Goal: Transaction & Acquisition: Purchase product/service

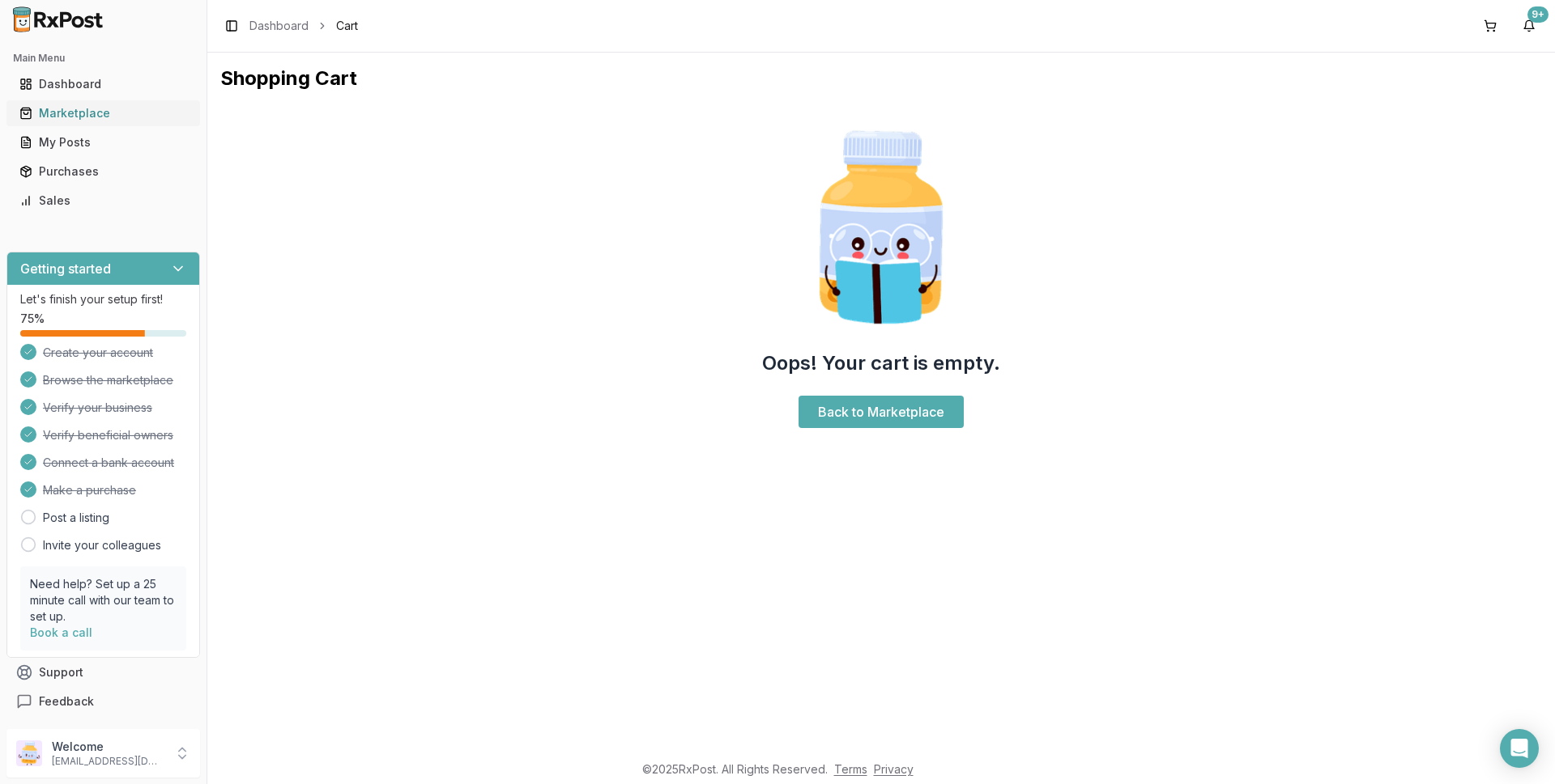
click at [98, 113] on div "Marketplace" at bounding box center [103, 113] width 167 height 17
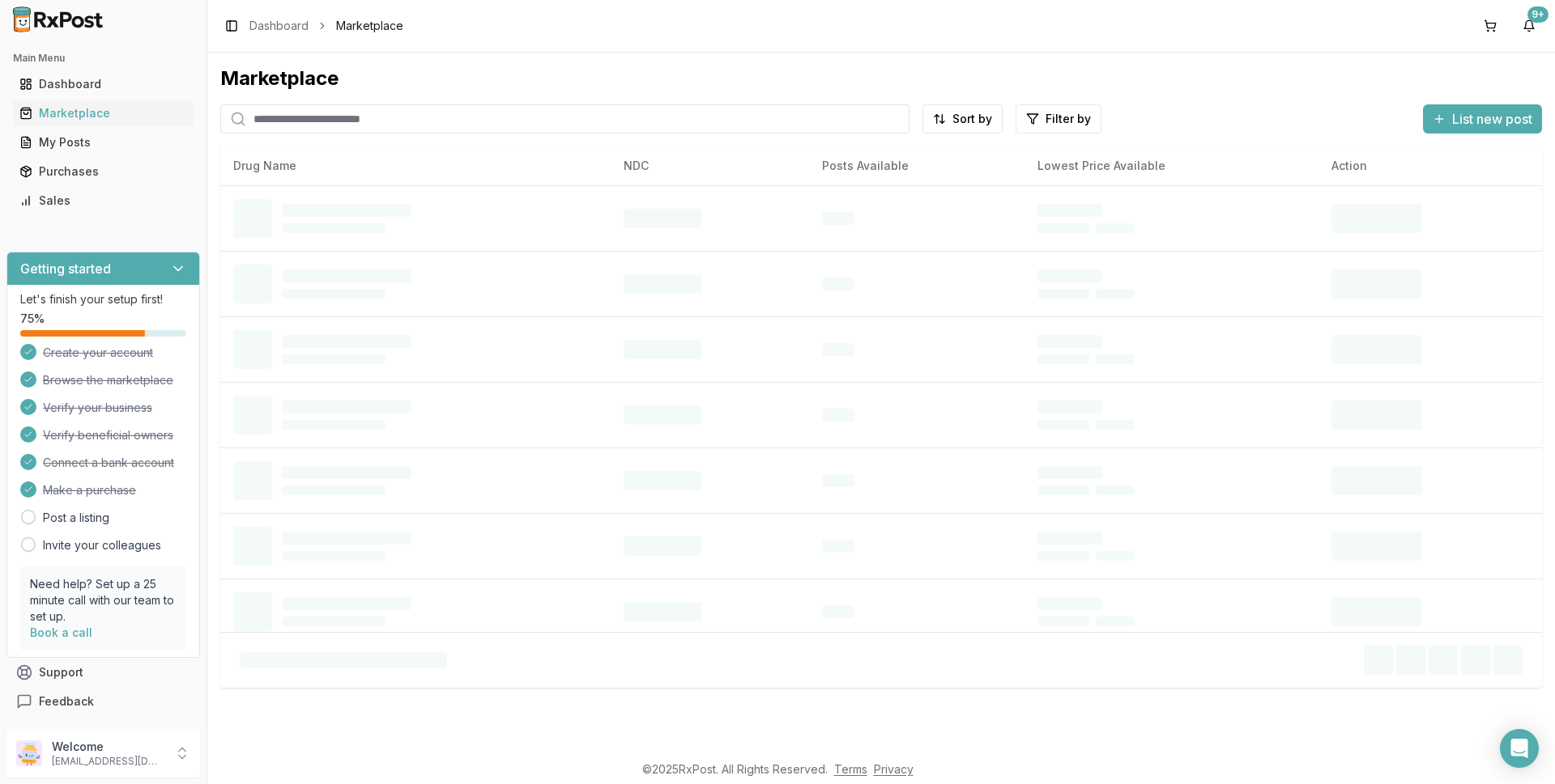
click at [334, 109] on input "search" at bounding box center [564, 119] width 689 height 29
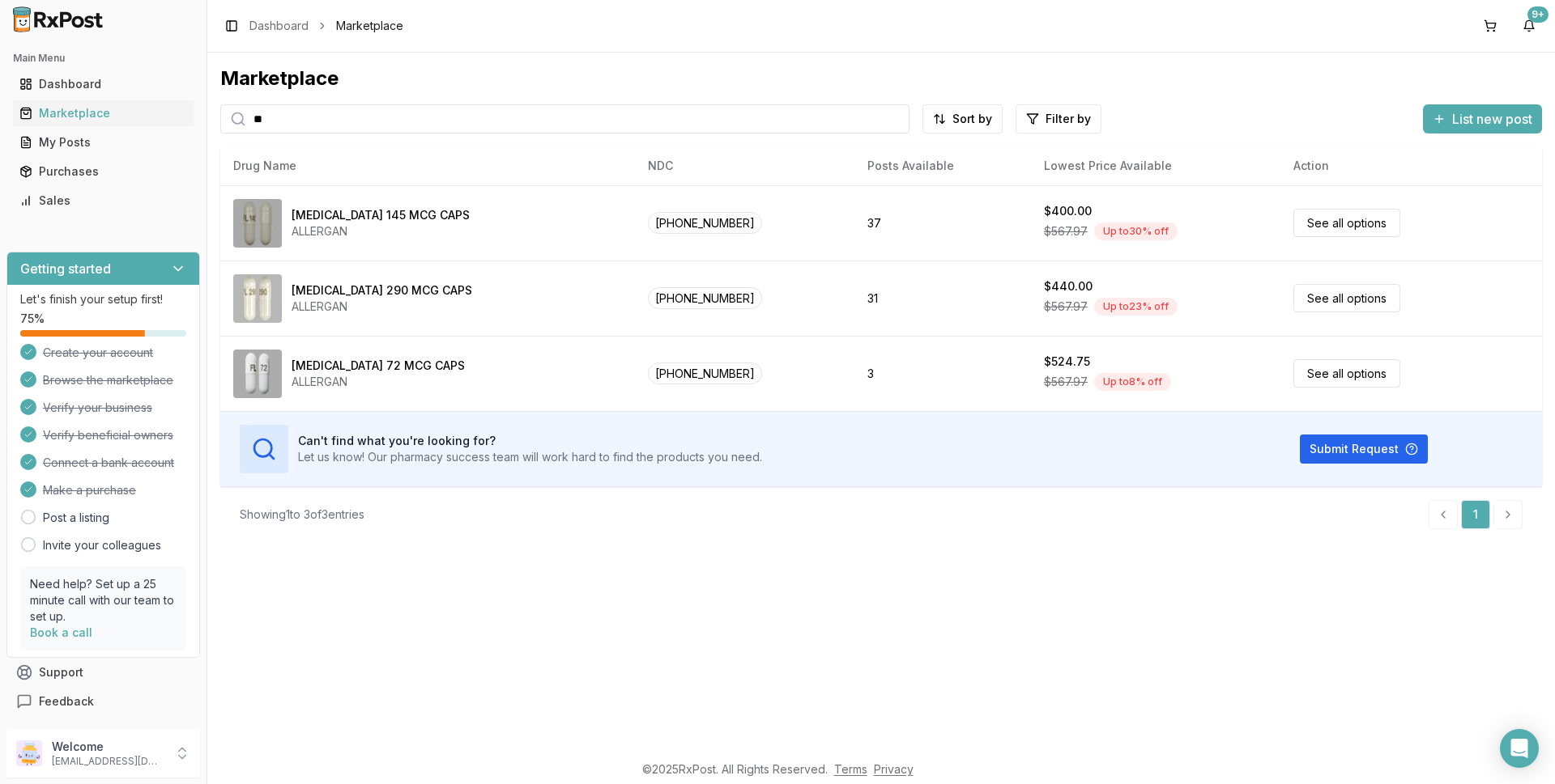
type input "*"
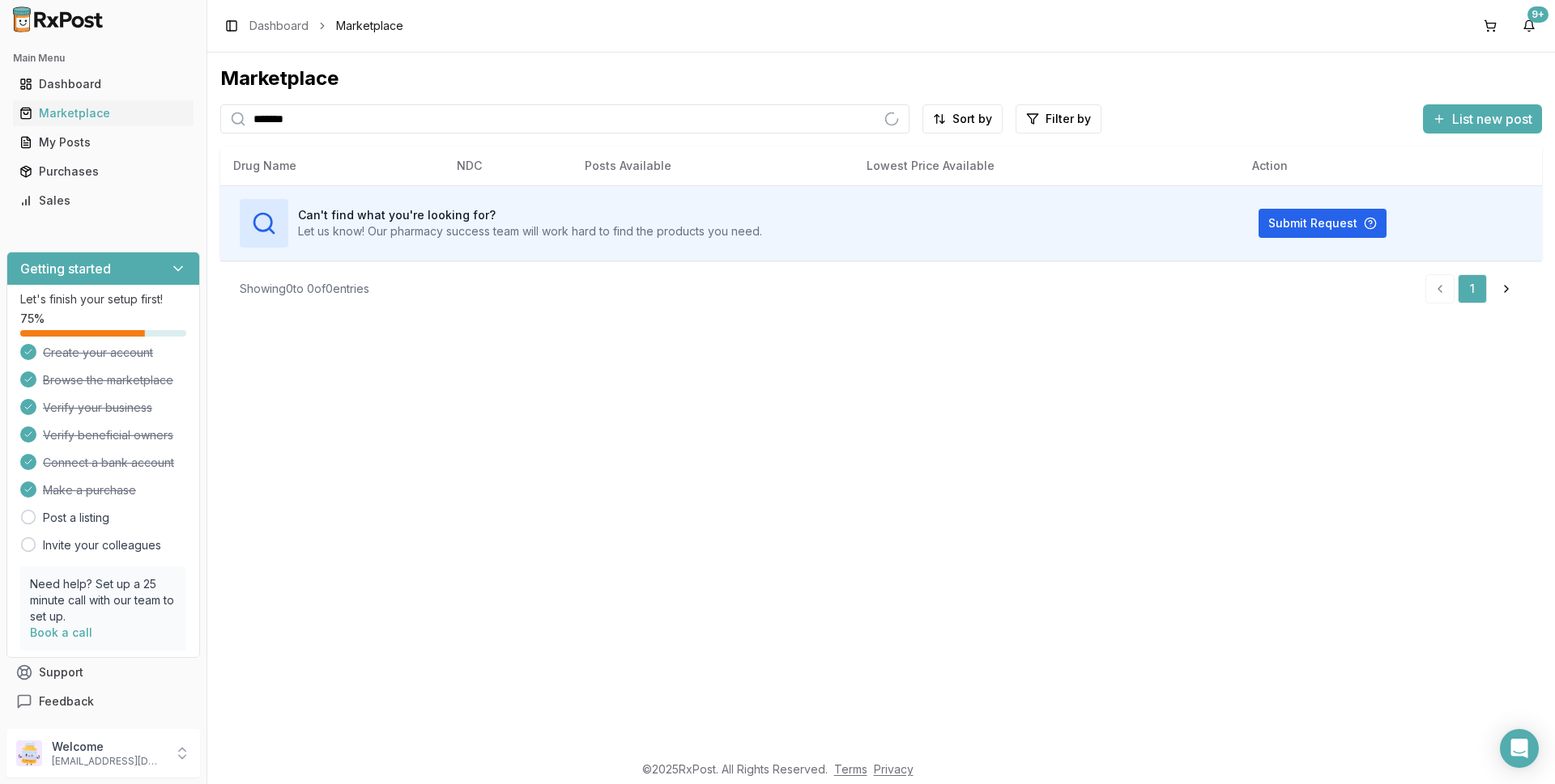
type input "*******"
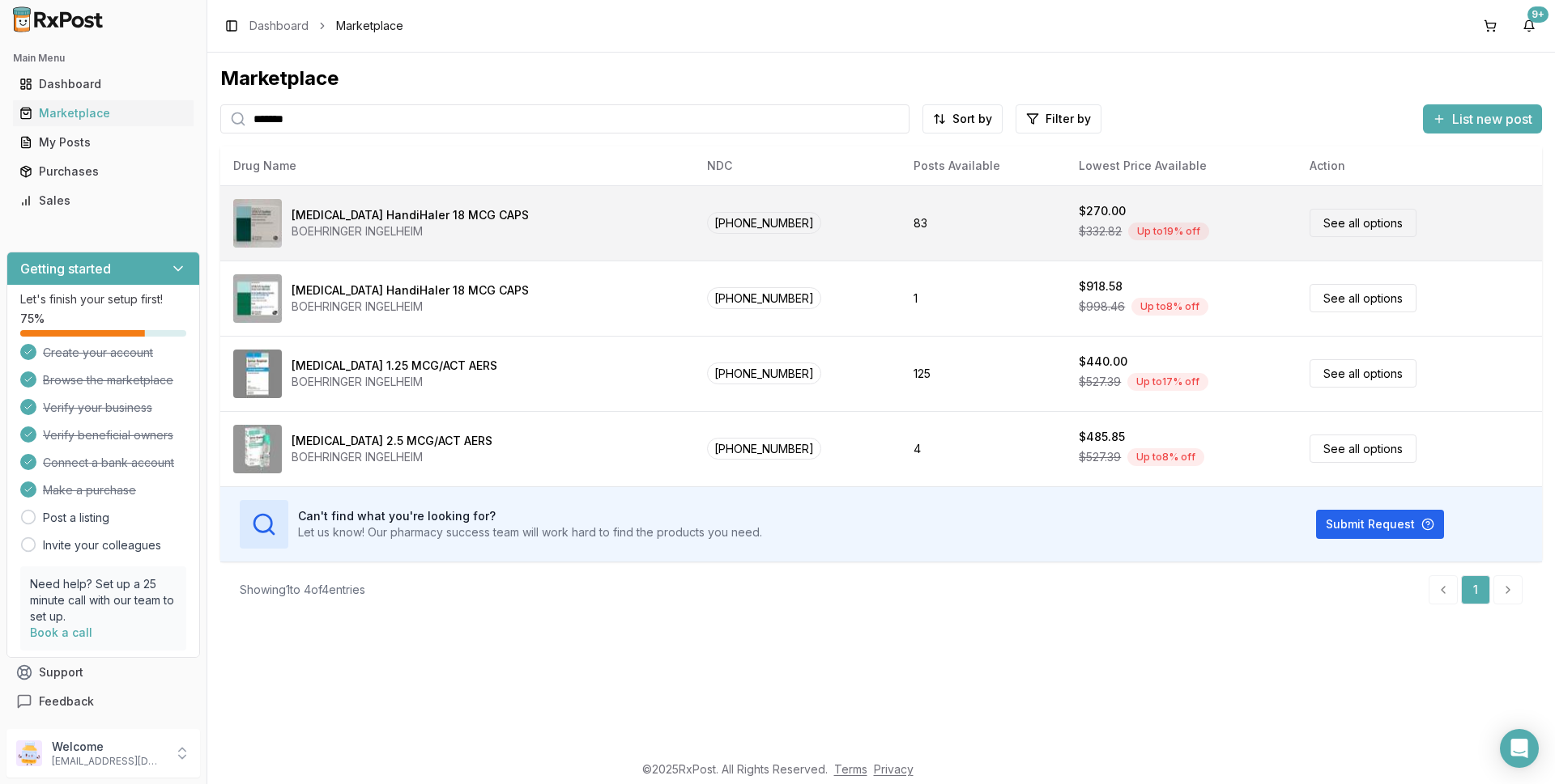
click at [1344, 222] on link "See all options" at bounding box center [1363, 223] width 107 height 28
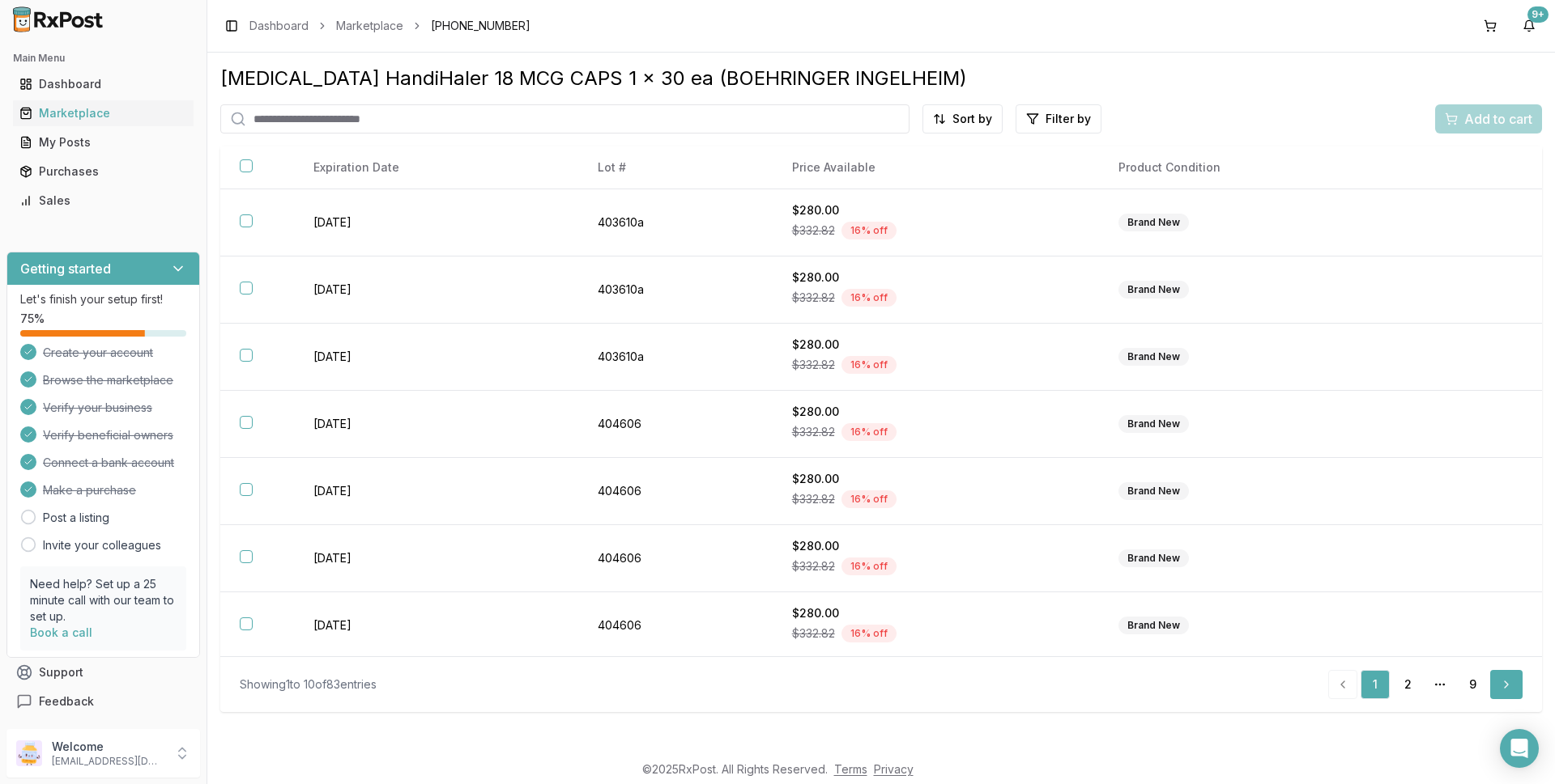
click at [1505, 683] on link "Next" at bounding box center [1505, 685] width 32 height 29
click at [1508, 692] on link "Next" at bounding box center [1505, 685] width 32 height 29
click at [1407, 688] on link "4" at bounding box center [1407, 685] width 29 height 29
click at [1407, 688] on link "5" at bounding box center [1407, 685] width 29 height 29
click at [1505, 688] on link "Next" at bounding box center [1505, 685] width 32 height 29
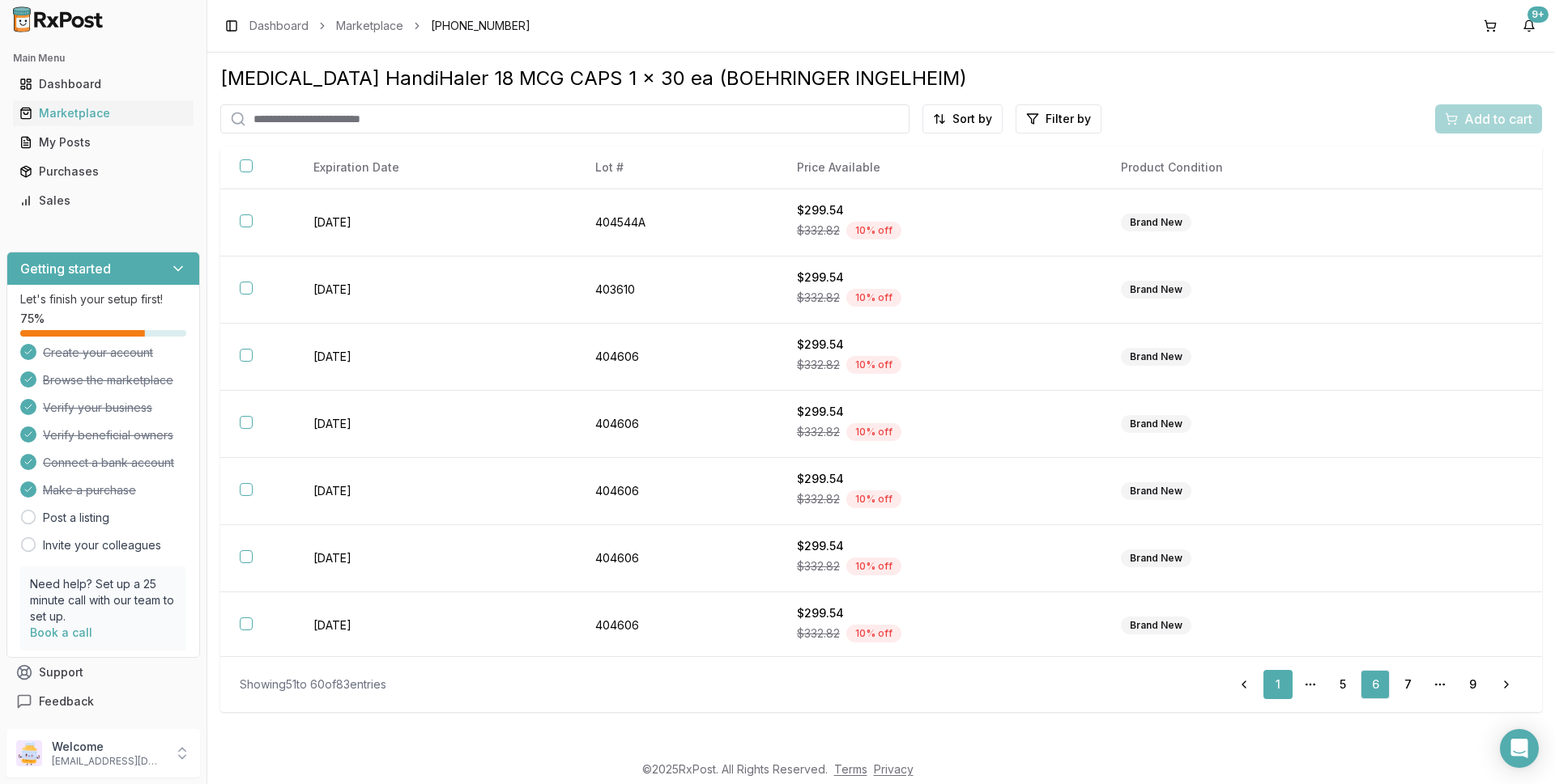
click at [1280, 685] on link "1" at bounding box center [1278, 685] width 29 height 29
click at [1404, 689] on link "2" at bounding box center [1407, 685] width 29 height 29
click at [1406, 684] on link "3" at bounding box center [1407, 685] width 29 height 29
click at [1406, 684] on link "4" at bounding box center [1407, 685] width 29 height 29
click at [1406, 684] on link "5" at bounding box center [1407, 685] width 29 height 29
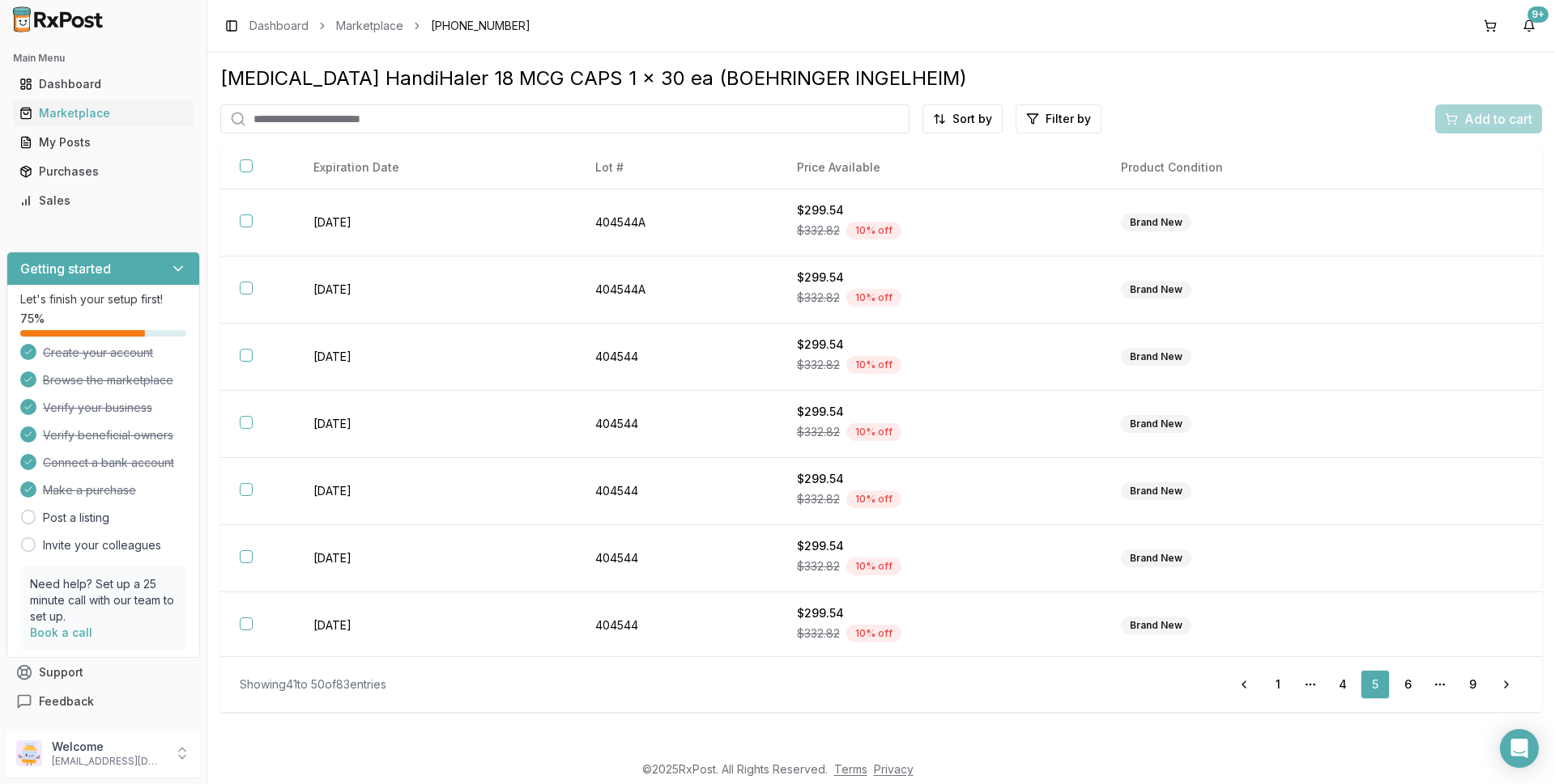
click at [1406, 684] on link "6" at bounding box center [1407, 685] width 29 height 29
click at [1406, 684] on link "7" at bounding box center [1407, 685] width 29 height 29
click at [1438, 687] on link "8" at bounding box center [1440, 685] width 29 height 29
click at [1467, 688] on link "9" at bounding box center [1472, 685] width 29 height 29
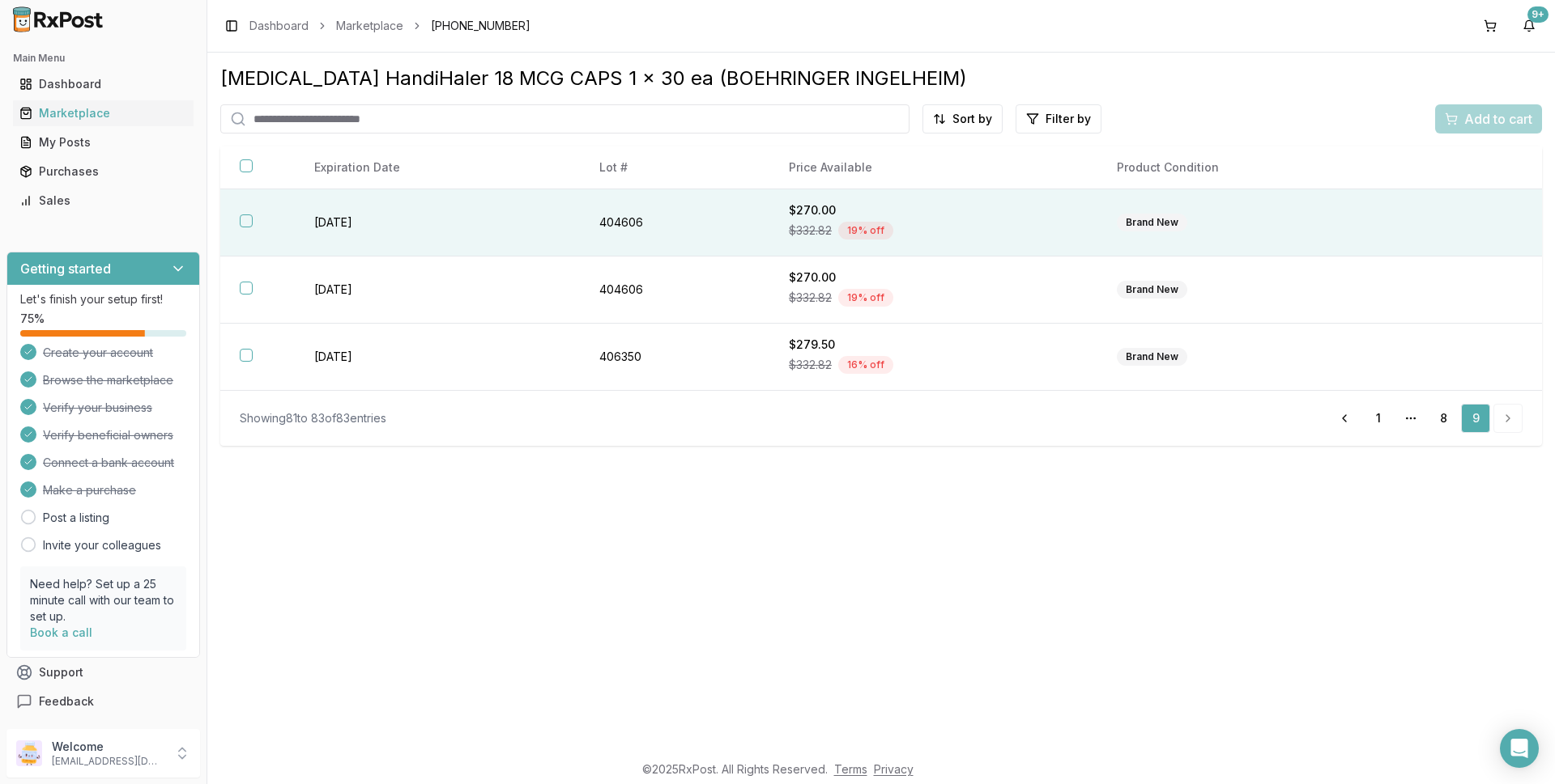
click at [249, 223] on button "button" at bounding box center [245, 221] width 13 height 13
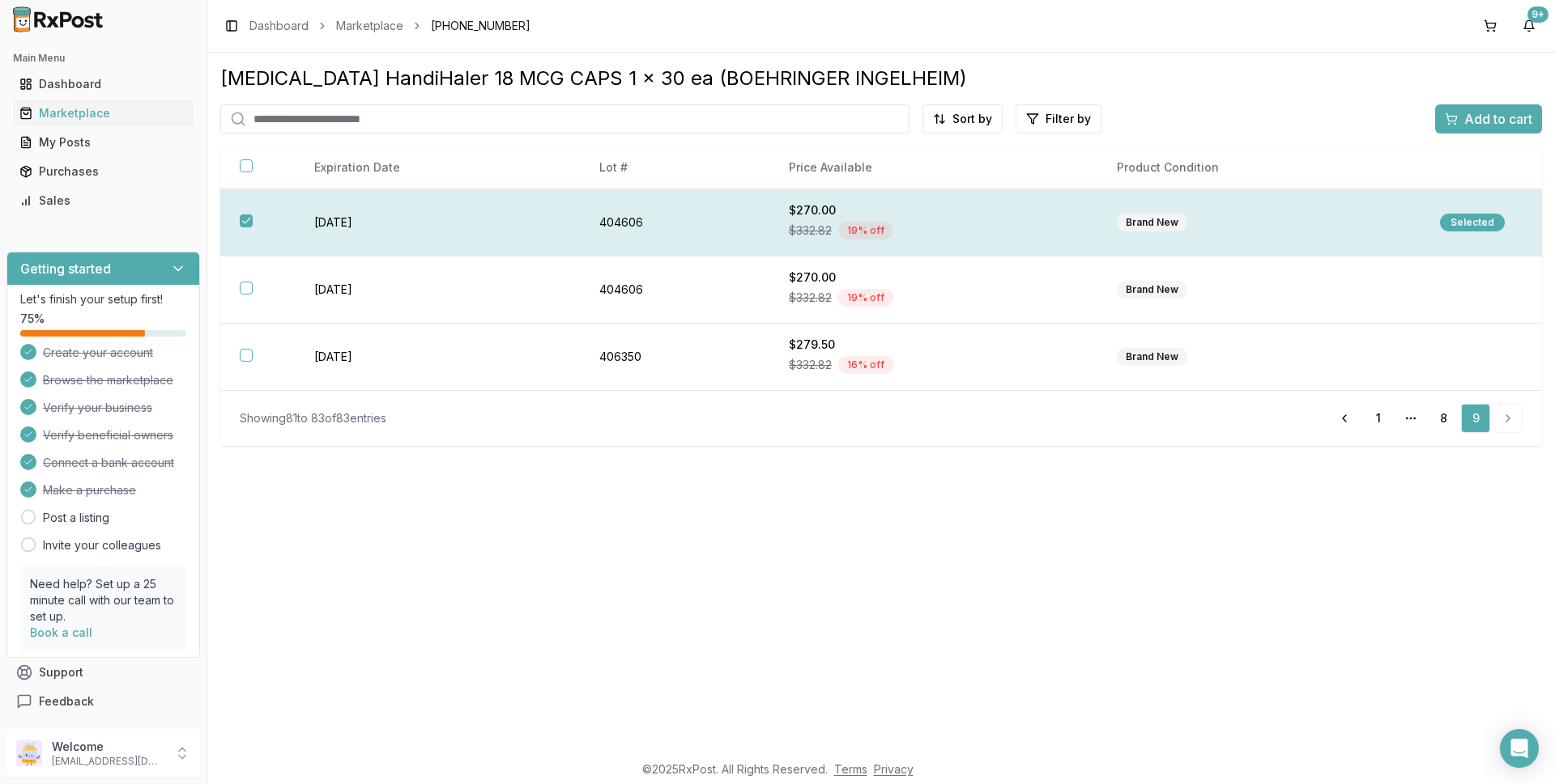
click at [1461, 220] on div "Selected" at bounding box center [1472, 223] width 65 height 18
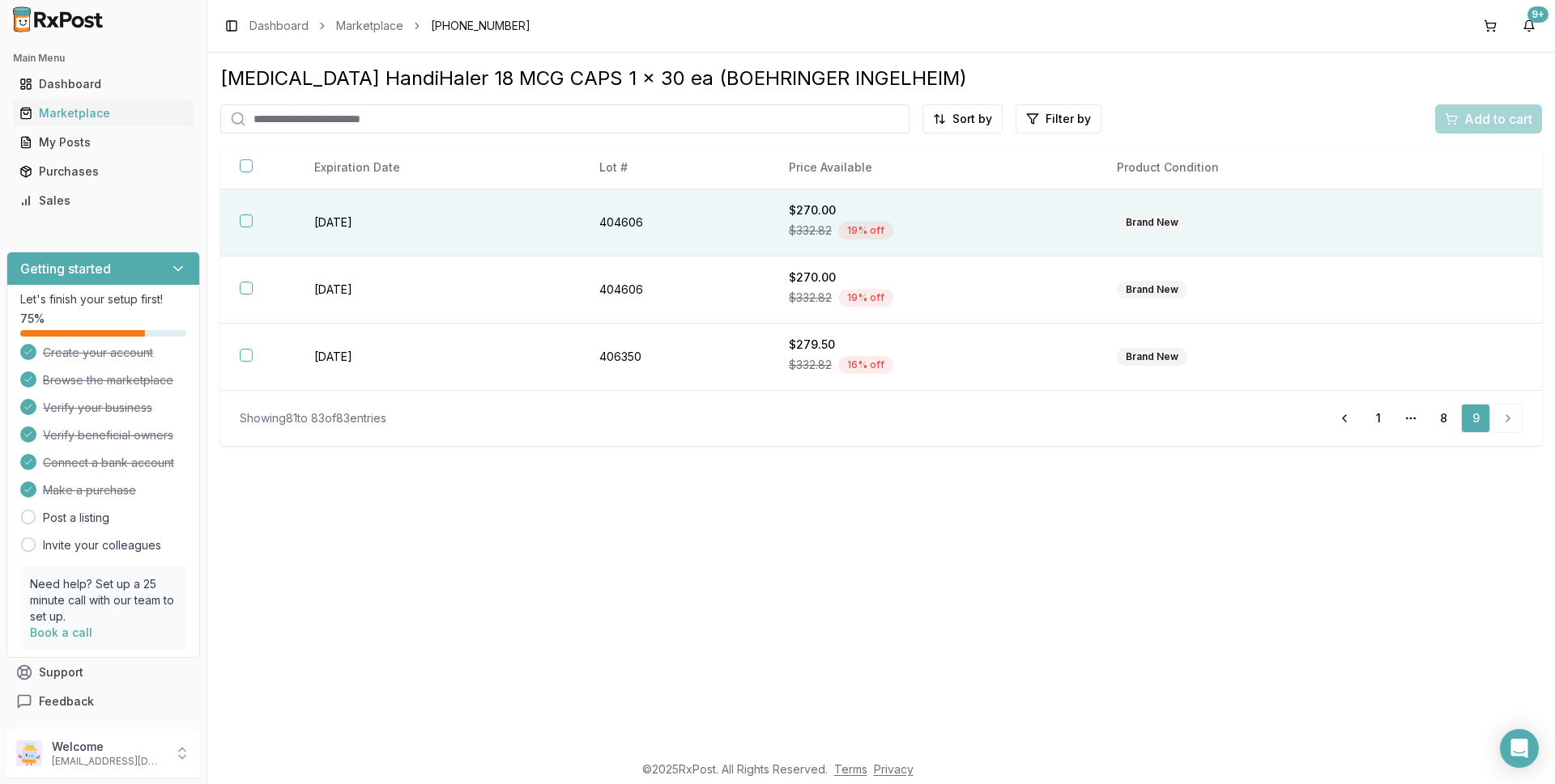
click at [245, 221] on button "button" at bounding box center [245, 221] width 13 height 13
click at [1503, 114] on span "Add to cart" at bounding box center [1499, 119] width 68 height 19
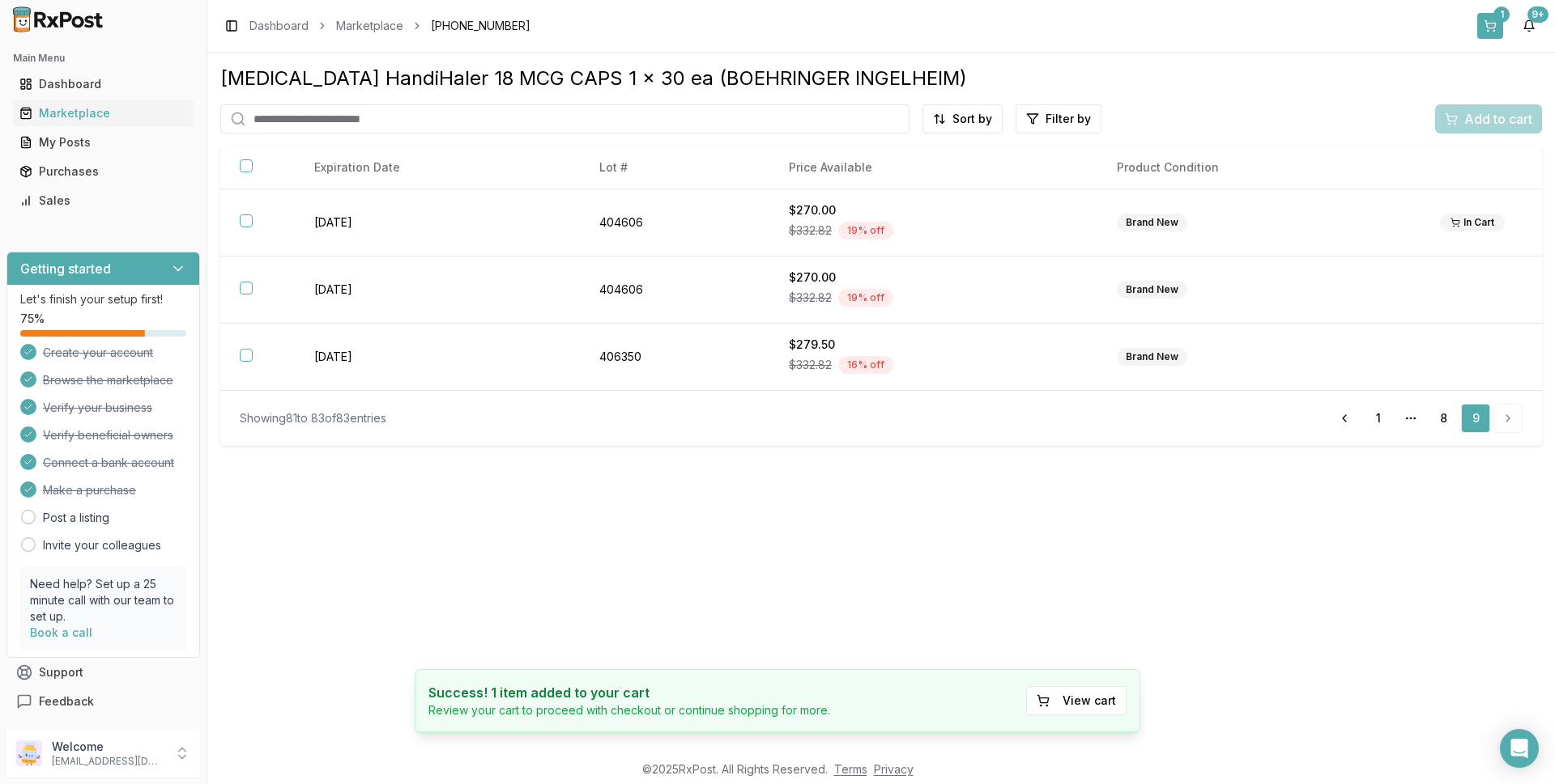
click at [1490, 21] on button "1" at bounding box center [1490, 25] width 26 height 26
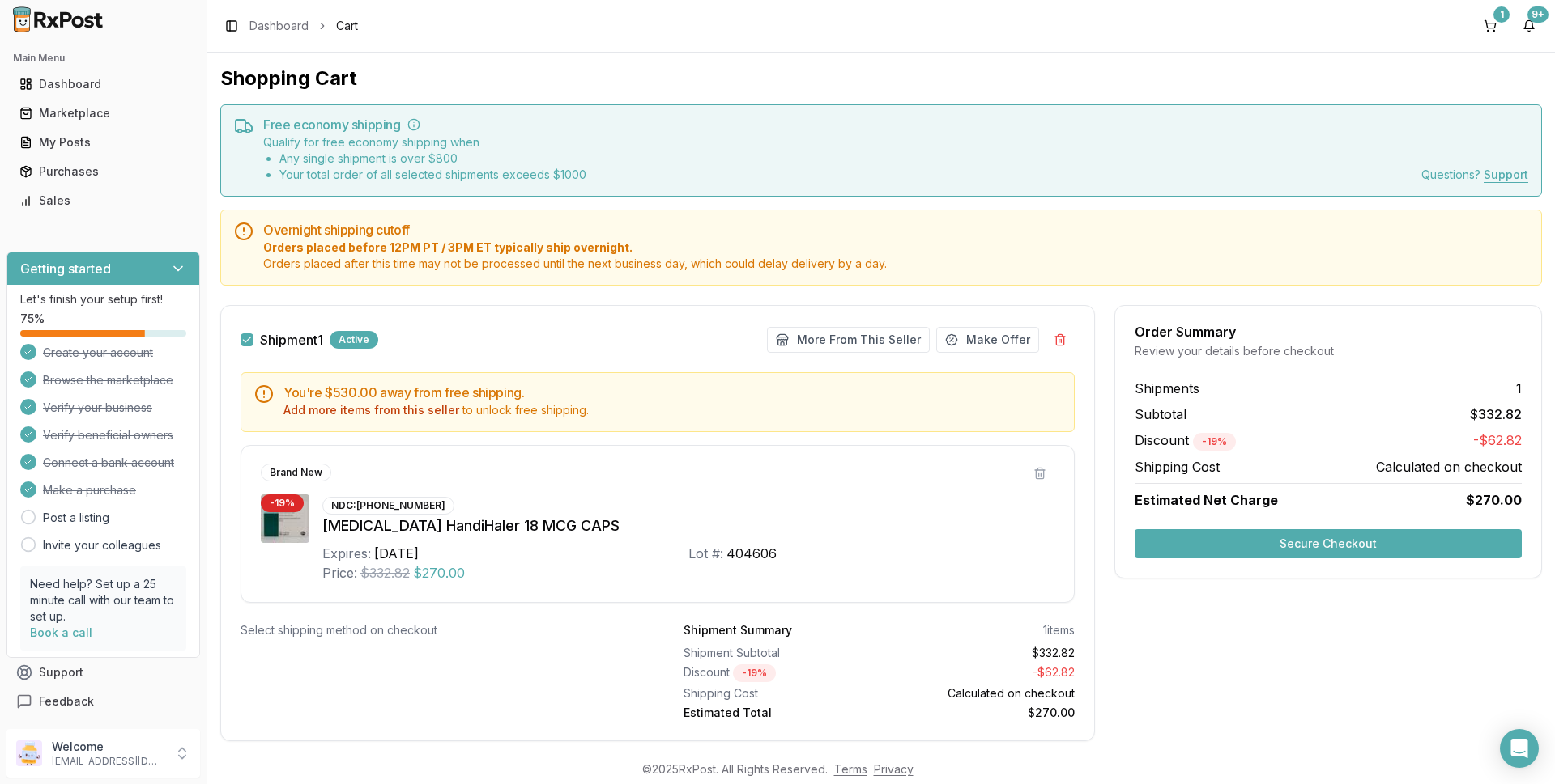
click at [1319, 548] on button "Secure Checkout" at bounding box center [1328, 544] width 387 height 29
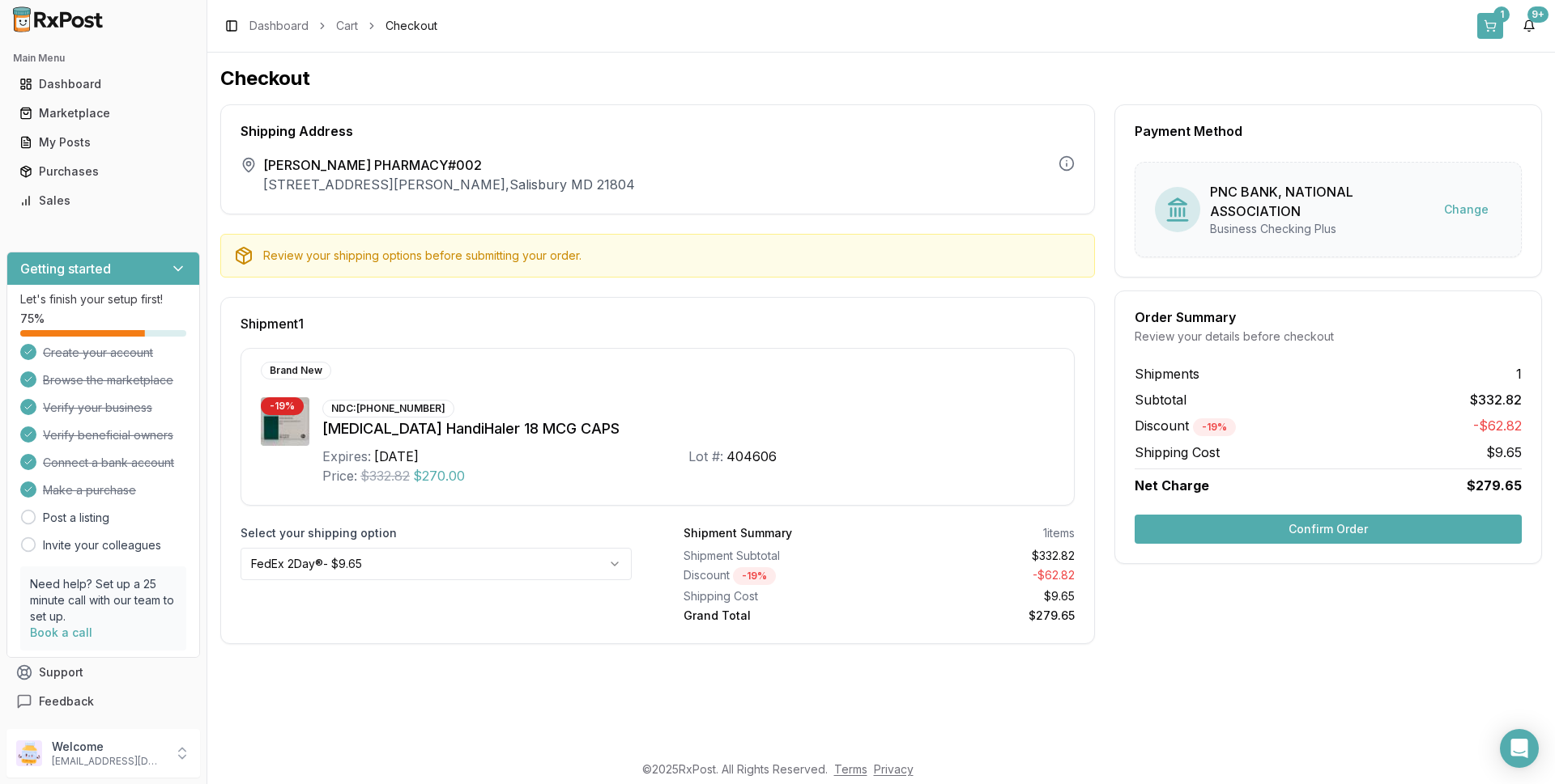
click at [1487, 30] on button "1" at bounding box center [1490, 25] width 26 height 26
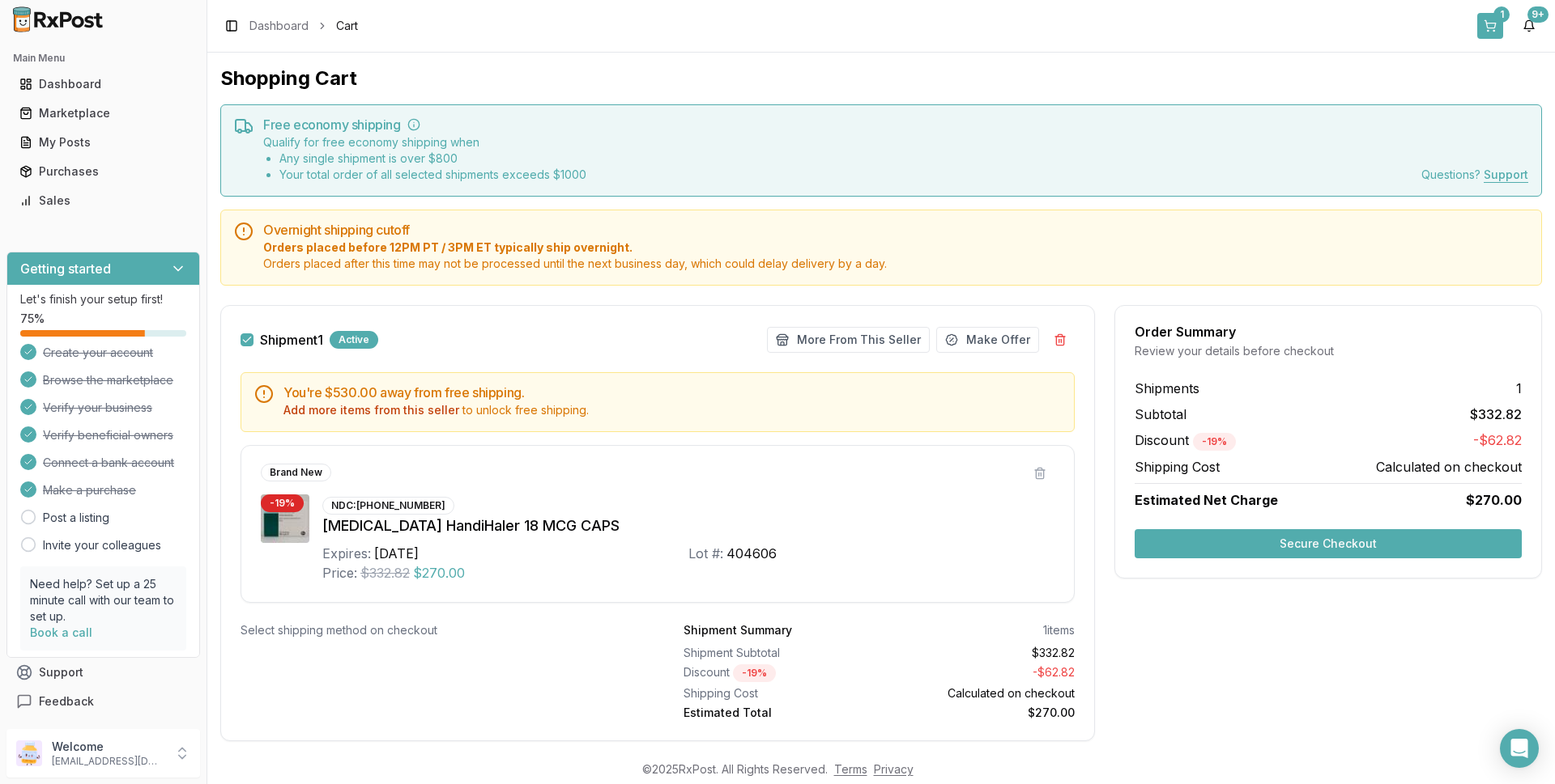
click at [1492, 24] on button "1" at bounding box center [1490, 25] width 26 height 26
click at [1294, 548] on button "Secure Checkout" at bounding box center [1328, 544] width 387 height 29
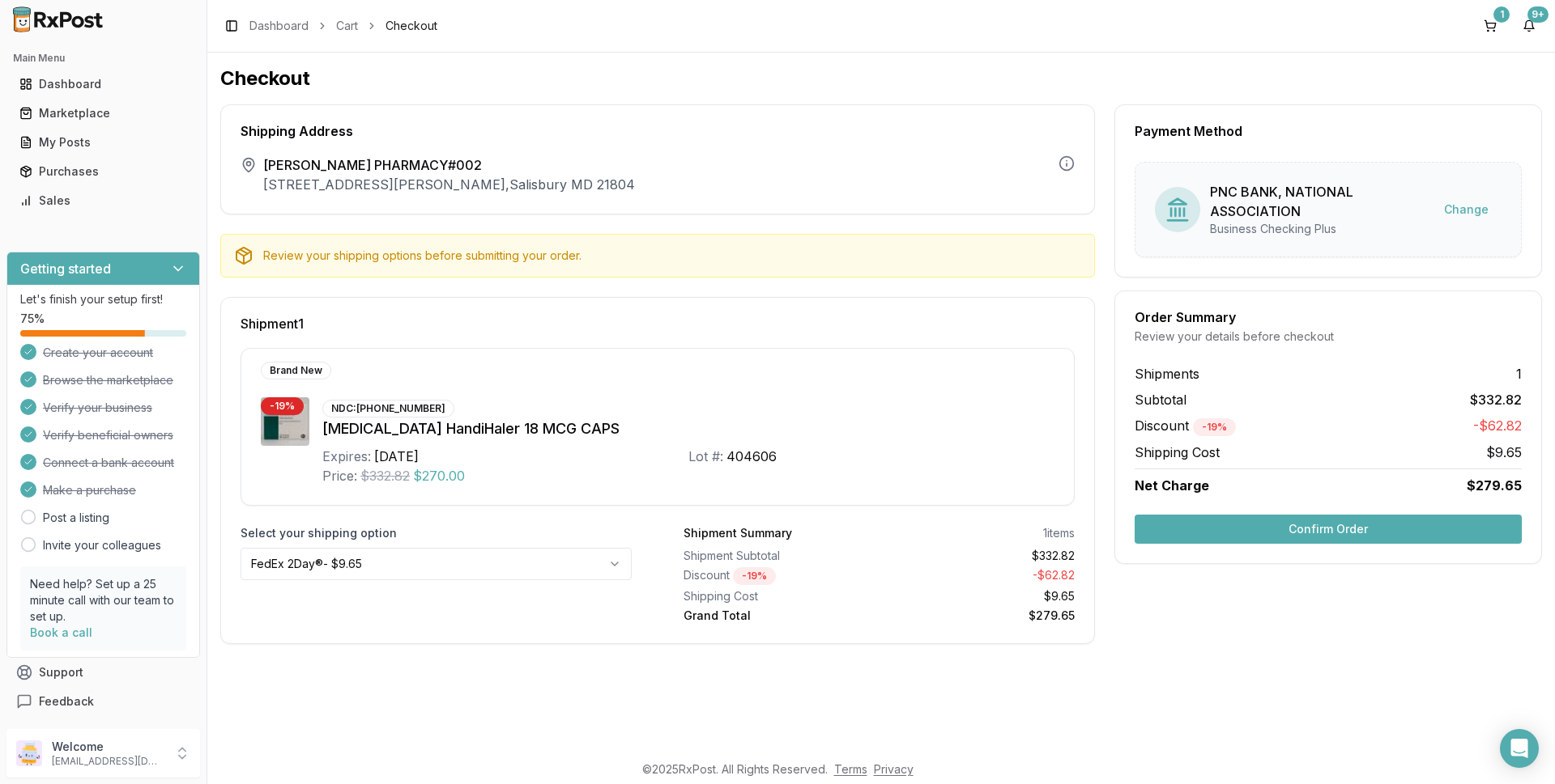
click at [1291, 535] on button "Confirm Order" at bounding box center [1328, 529] width 387 height 29
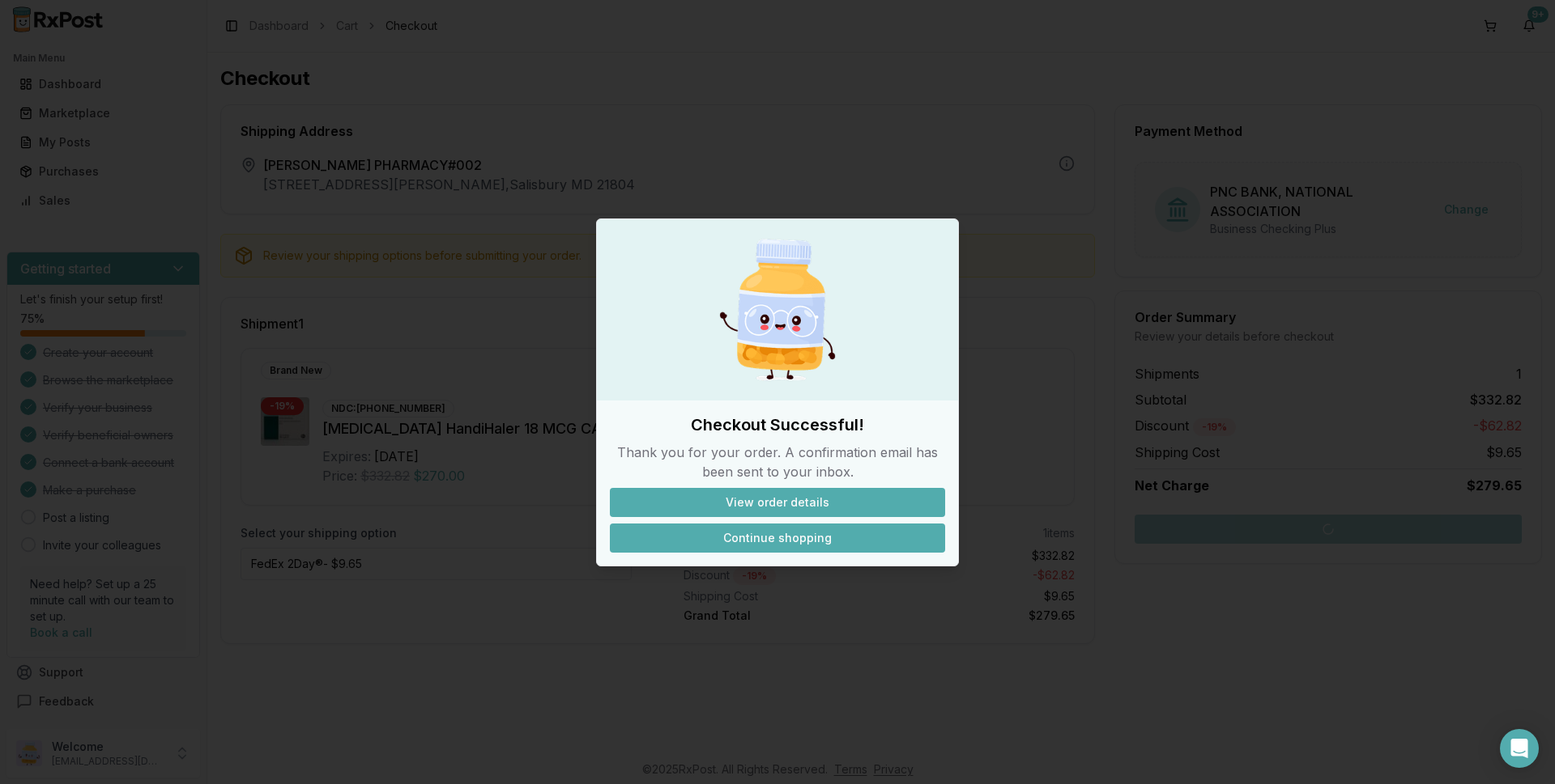
click at [796, 535] on button "Continue shopping" at bounding box center [778, 538] width 336 height 29
